Goal: Transaction & Acquisition: Purchase product/service

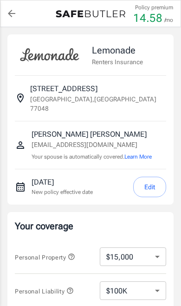
select select "15000"
select select "500"
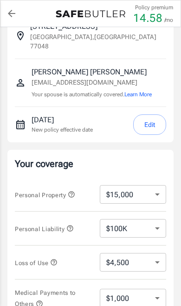
scroll to position [66, 0]
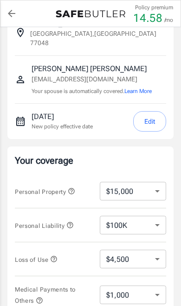
click at [157, 182] on select "$10,000 $15,000 $20,000 $25,000 $30,000 $40,000 $50,000 $100K $150K $200K $250K" at bounding box center [133, 191] width 66 height 19
click at [70, 221] on icon "button" at bounding box center [69, 224] width 7 height 7
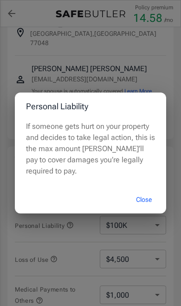
click at [153, 210] on button "Close" at bounding box center [143, 200] width 37 height 20
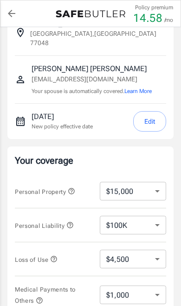
click at [154, 216] on select "$100K $200K $300K $400K $500K" at bounding box center [133, 225] width 66 height 19
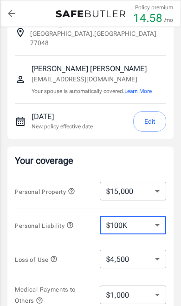
click at [75, 187] on icon "button" at bounding box center [71, 190] width 7 height 7
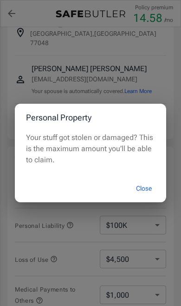
click at [154, 198] on button "Close" at bounding box center [143, 188] width 37 height 20
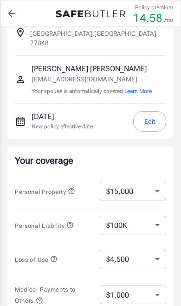
click at [156, 185] on select "$10,000 $15,000 $20,000 $25,000 $30,000 $40,000 $50,000 $100K $150K $200K $250K" at bounding box center [133, 191] width 66 height 19
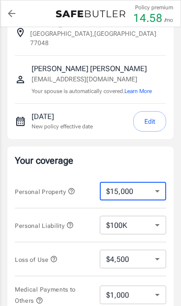
click at [150, 187] on select "$10,000 $15,000 $20,000 $25,000 $30,000 $40,000 $50,000 $100K $150K $200K $250K" at bounding box center [133, 191] width 66 height 19
select select "20000"
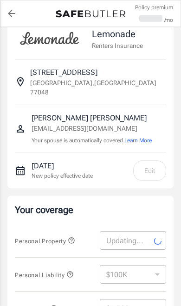
scroll to position [0, 0]
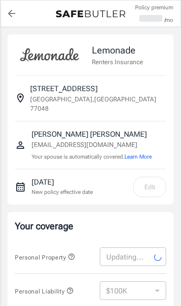
select select "20000"
select select "6000"
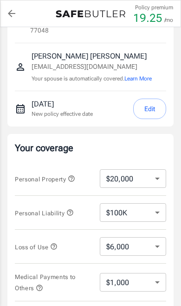
scroll to position [79, 0]
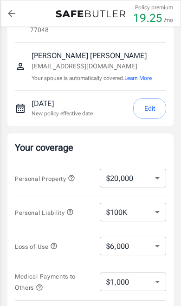
click at [152, 207] on select "$100K $200K $300K $400K $500K" at bounding box center [133, 212] width 66 height 19
select select "200000"
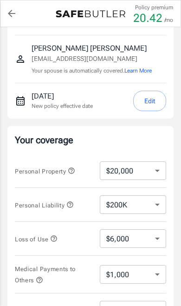
scroll to position [105, 0]
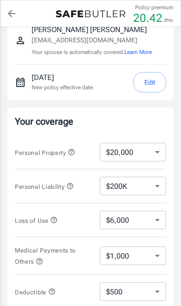
click at [155, 183] on select "$100K $200K $300K $400K $500K" at bounding box center [133, 186] width 66 height 19
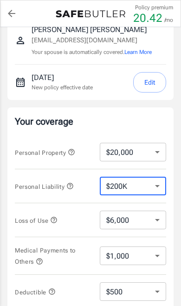
select select "100000"
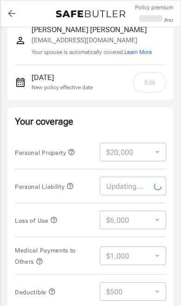
select select "100000"
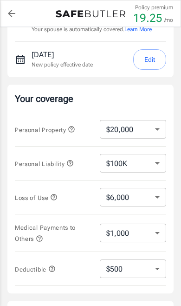
scroll to position [130, 0]
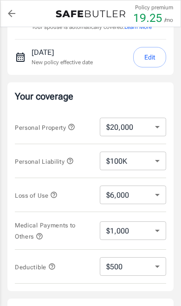
click at [58, 191] on icon "button" at bounding box center [53, 194] width 7 height 7
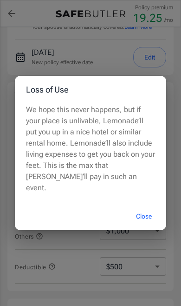
click at [151, 226] on button "Close" at bounding box center [143, 216] width 37 height 20
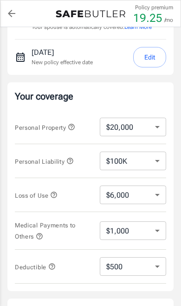
click at [157, 190] on select "$6,000 $9,000 $15,000 $24,000 $36,000 $54,000 $81,000 $120K $177K $198K" at bounding box center [133, 194] width 66 height 19
select select "15000"
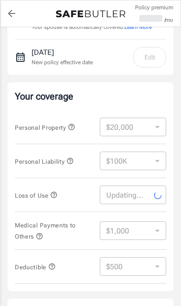
select select "15000"
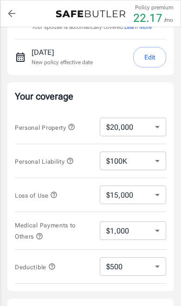
click at [45, 226] on button "Medical Payments to Others" at bounding box center [46, 230] width 63 height 22
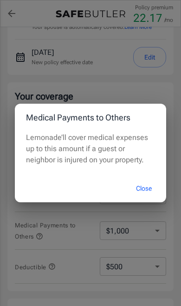
click at [147, 198] on button "Close" at bounding box center [143, 188] width 37 height 20
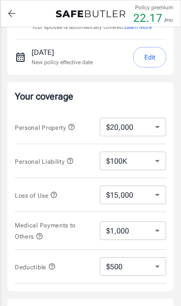
click at [155, 260] on select "$250 $500 $1,000 $2,500" at bounding box center [133, 266] width 66 height 19
click at [57, 261] on span "Deductible" at bounding box center [46, 267] width 63 height 12
click at [55, 262] on icon "button" at bounding box center [51, 265] width 7 height 7
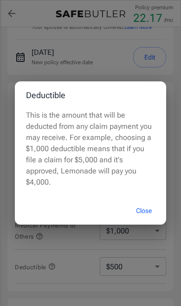
click at [82, 262] on div "Deductible This is the amount that will be deducted from any claim payment you …" at bounding box center [90, 153] width 181 height 306
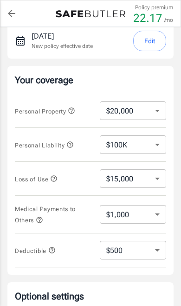
scroll to position [143, 0]
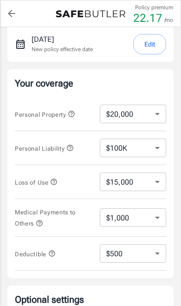
click at [157, 105] on select "$10,000 $15,000 $20,000 $25,000 $30,000 $40,000 $50,000 $100K $150K $200K $250K" at bounding box center [133, 114] width 66 height 19
select select "50000"
click at [70, 110] on icon "button" at bounding box center [71, 113] width 7 height 7
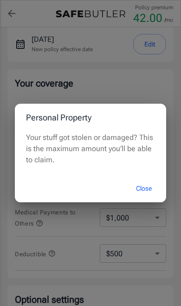
click at [152, 190] on button "Close" at bounding box center [143, 188] width 37 height 20
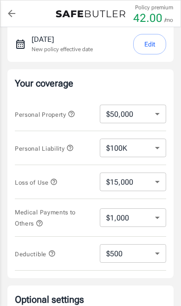
click at [74, 144] on icon "button" at bounding box center [69, 147] width 7 height 7
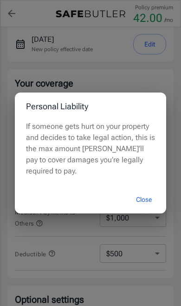
click at [150, 203] on button "Close" at bounding box center [143, 200] width 37 height 20
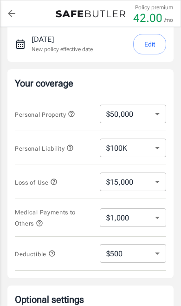
click at [74, 143] on button "Personal Liability" at bounding box center [44, 148] width 59 height 11
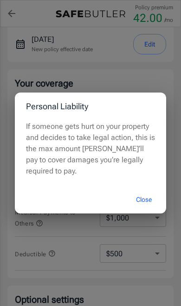
click at [141, 209] on button "Close" at bounding box center [143, 200] width 37 height 20
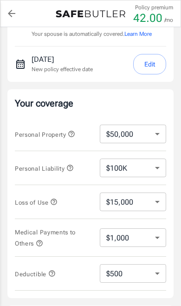
scroll to position [122, 0]
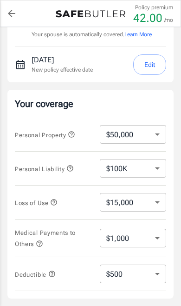
click at [164, 125] on select "$10,000 $15,000 $20,000 $25,000 $30,000 $40,000 $50,000 $100K $150K $200K $250K" at bounding box center [133, 134] width 66 height 19
select select "100000"
select select "30000"
click at [152, 130] on select "$10,000 $15,000 $20,000 $25,000 $30,000 $40,000 $50,000 $100K $150K $200K $250K" at bounding box center [133, 134] width 66 height 19
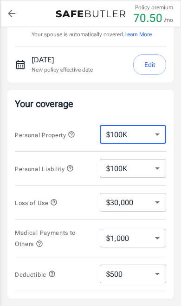
select select "50000"
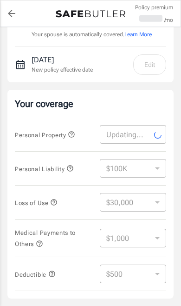
click at [58, 198] on icon "button" at bounding box center [53, 201] width 7 height 7
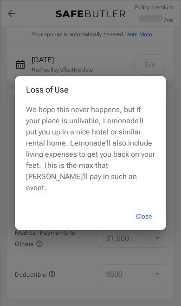
select select "50000"
click at [152, 212] on button "Close" at bounding box center [143, 216] width 37 height 20
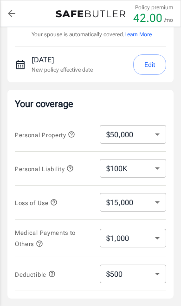
click at [162, 194] on select "$15,000 $21,000 $30,000 $42,000 $57,000 $78,000 $105K $141K $189K $198K" at bounding box center [133, 202] width 66 height 19
select select "21000"
click at [152, 195] on select "$15,000 $21,000 $30,000 $42,000 $57,000 $78,000 $105K $141K $189K $198K" at bounding box center [133, 202] width 66 height 19
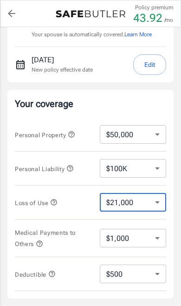
select select "30000"
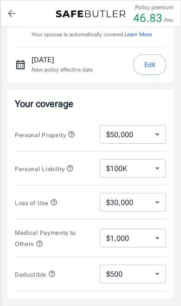
click at [151, 196] on select "$15,000 $21,000 $30,000 $42,000 $57,000 $78,000 $105K $141K $189K $198K" at bounding box center [133, 202] width 66 height 19
select select "42000"
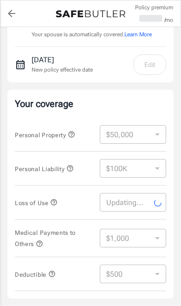
select select "42000"
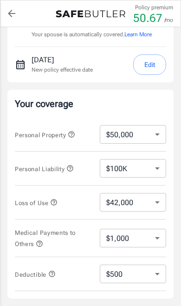
click at [45, 231] on button "Medical Payments to Others" at bounding box center [46, 238] width 63 height 22
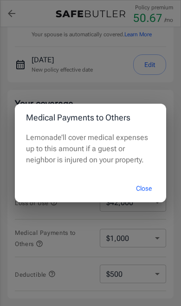
click at [152, 187] on button "Close" at bounding box center [143, 188] width 37 height 20
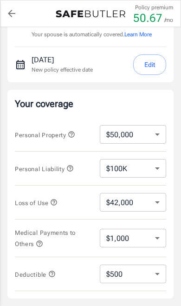
click at [45, 229] on button "Medical Payments to Others" at bounding box center [46, 238] width 63 height 22
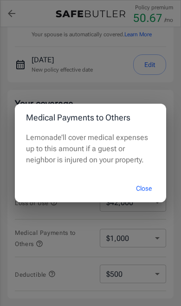
click at [158, 186] on button "Close" at bounding box center [143, 188] width 37 height 20
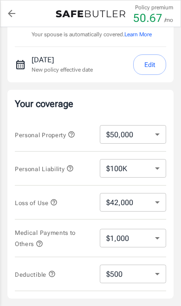
click at [156, 229] on select "$1,000 $2,000 $3,000 $4,000 $5,000" at bounding box center [133, 238] width 66 height 19
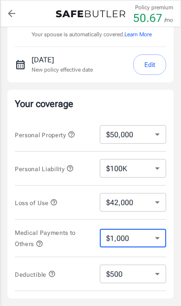
select select "5000"
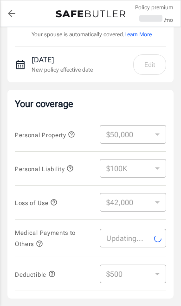
select select "5000"
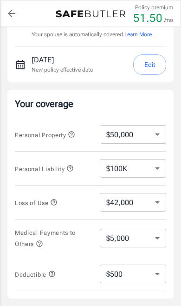
click at [72, 165] on icon "button" at bounding box center [70, 168] width 6 height 6
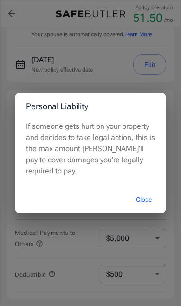
click at [153, 203] on button "Close" at bounding box center [143, 200] width 37 height 20
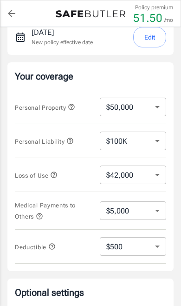
scroll to position [150, 0]
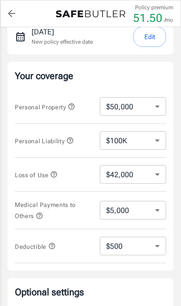
click at [164, 132] on select "$100K $200K $300K $400K $500K" at bounding box center [133, 140] width 66 height 19
select select "200000"
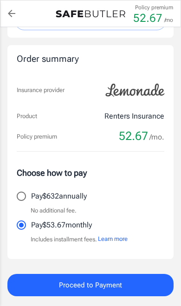
scroll to position [485, 0]
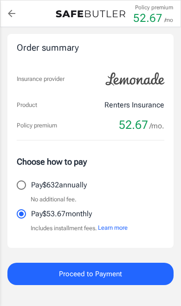
click at [125, 223] on button "Learn more" at bounding box center [113, 227] width 30 height 9
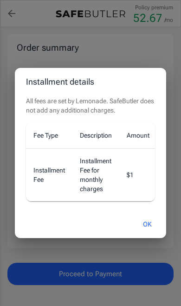
click at [174, 206] on div "Installment details All fees are set by Lemonade. SafeButler does not add any a…" at bounding box center [90, 153] width 181 height 306
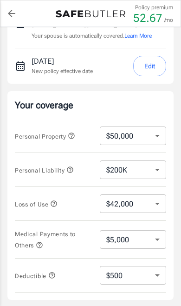
scroll to position [0, 0]
